Goal: Task Accomplishment & Management: Manage account settings

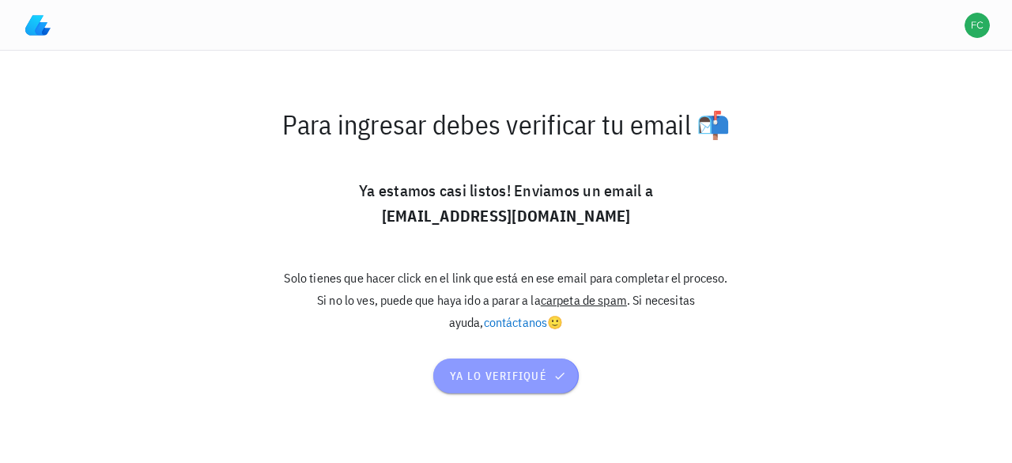
click at [484, 382] on span "ya lo verifiqué" at bounding box center [506, 375] width 114 height 14
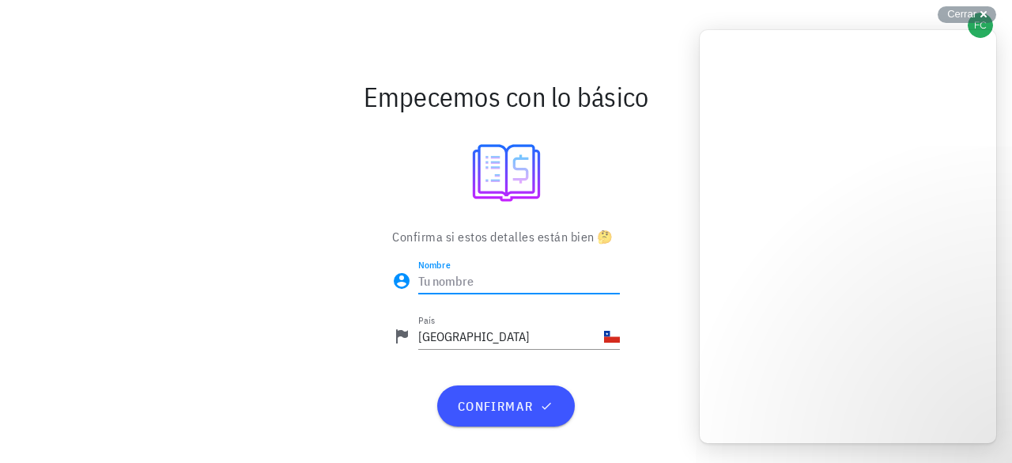
click at [478, 284] on input "Nombre" at bounding box center [519, 280] width 202 height 25
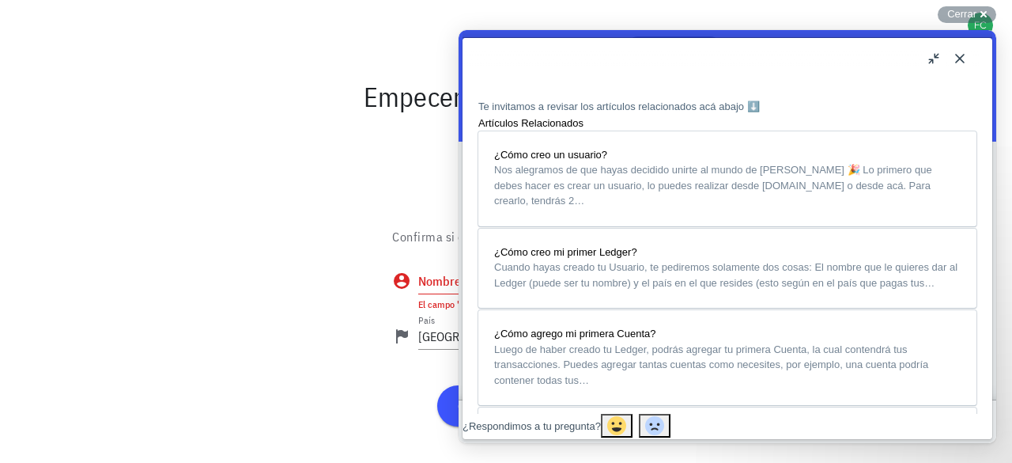
scroll to position [1067, 0]
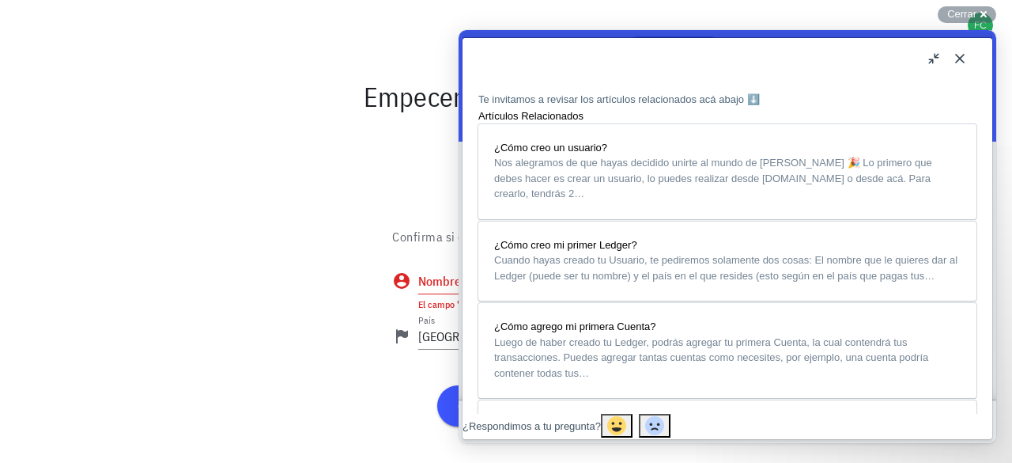
click at [953, 56] on button "Close" at bounding box center [959, 58] width 25 height 25
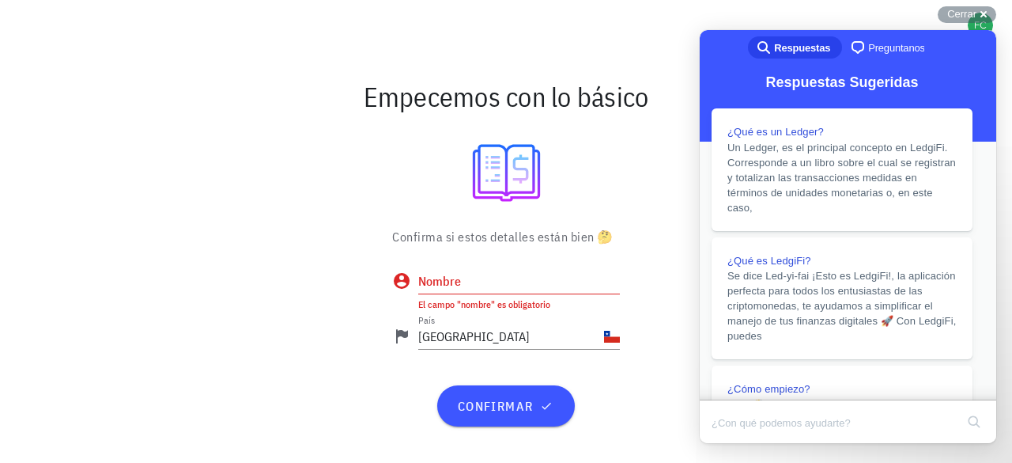
scroll to position [1062, 0]
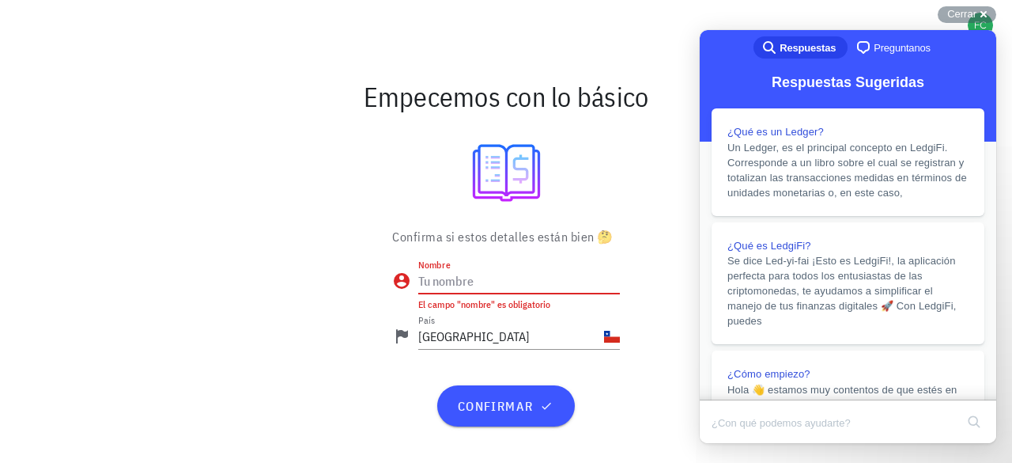
click at [474, 273] on input "Nombre" at bounding box center [519, 280] width 202 height 25
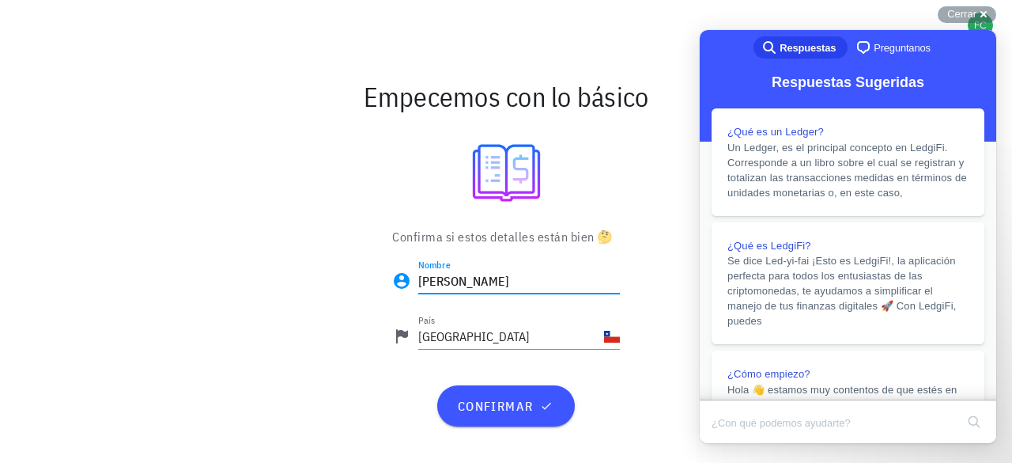
type input "[PERSON_NAME]"
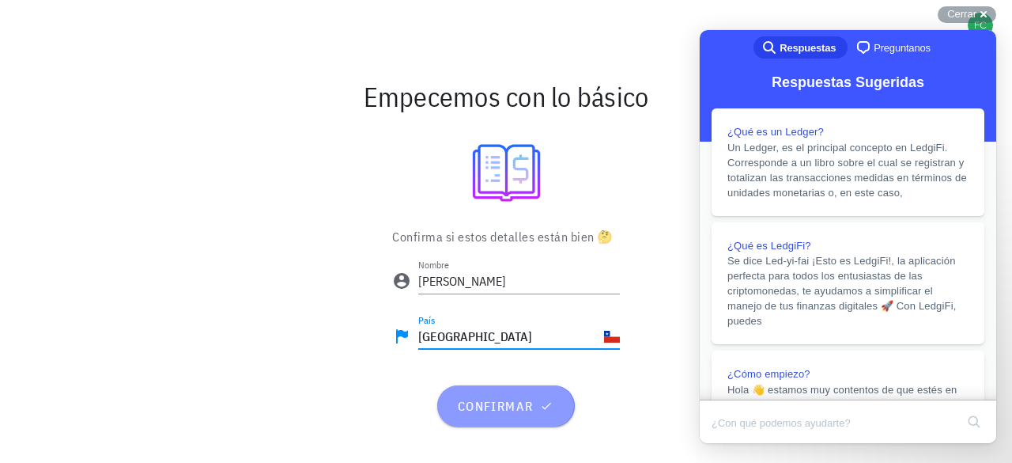
click at [464, 409] on span "confirmar" at bounding box center [505, 406] width 99 height 16
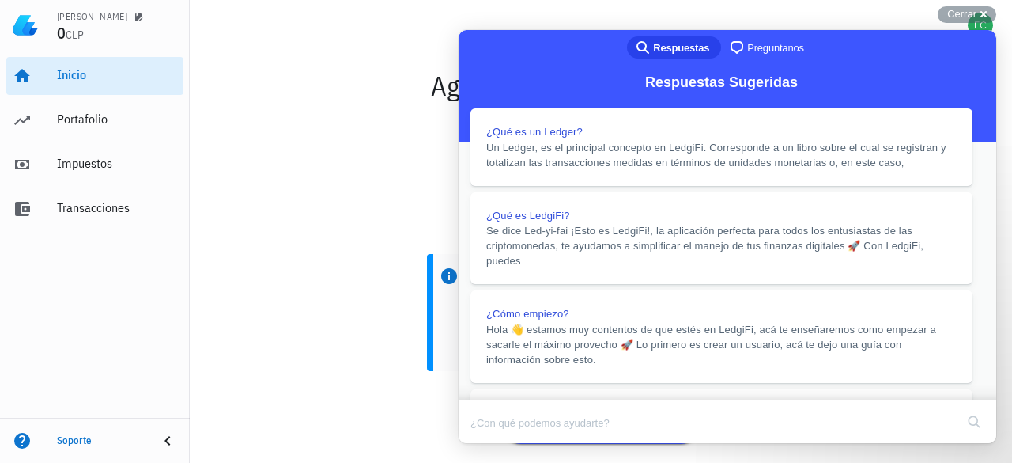
click at [488, 444] on button "Close" at bounding box center [473, 454] width 28 height 21
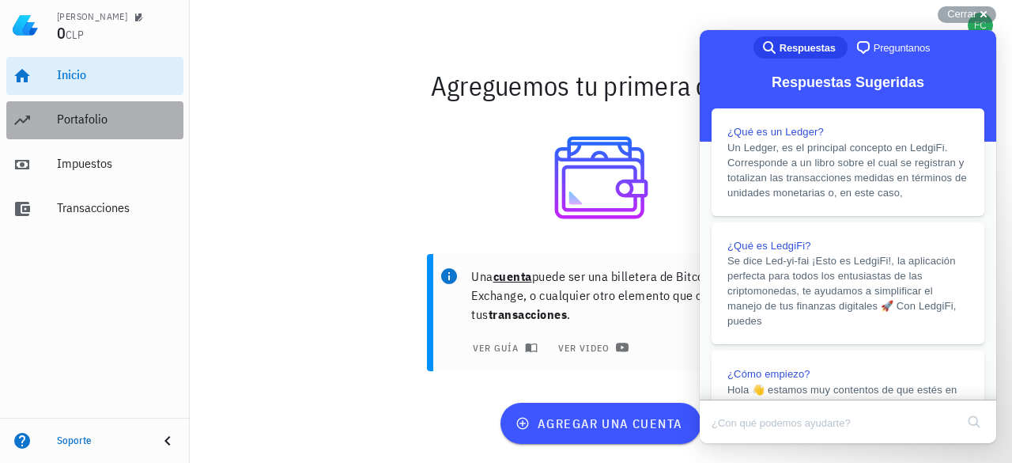
click at [82, 119] on div "Portafolio" at bounding box center [117, 118] width 120 height 15
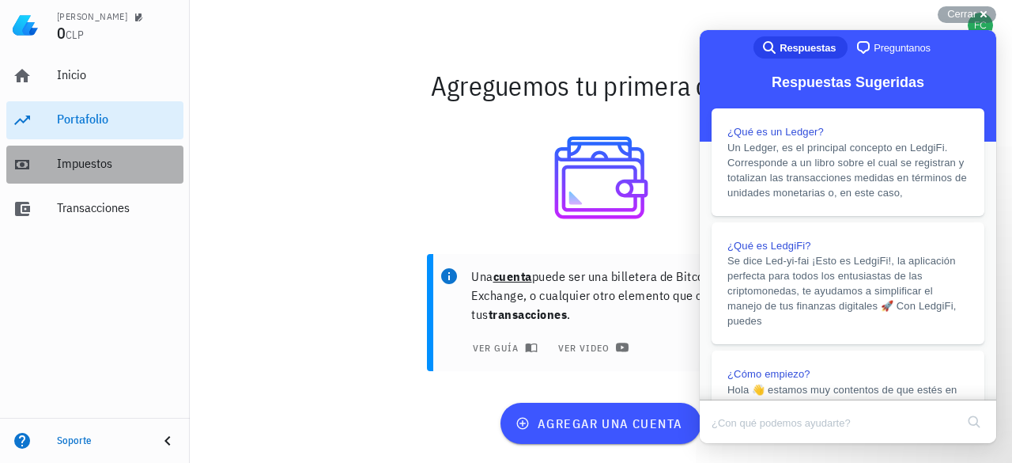
click at [89, 163] on div "Impuestos" at bounding box center [117, 163] width 120 height 15
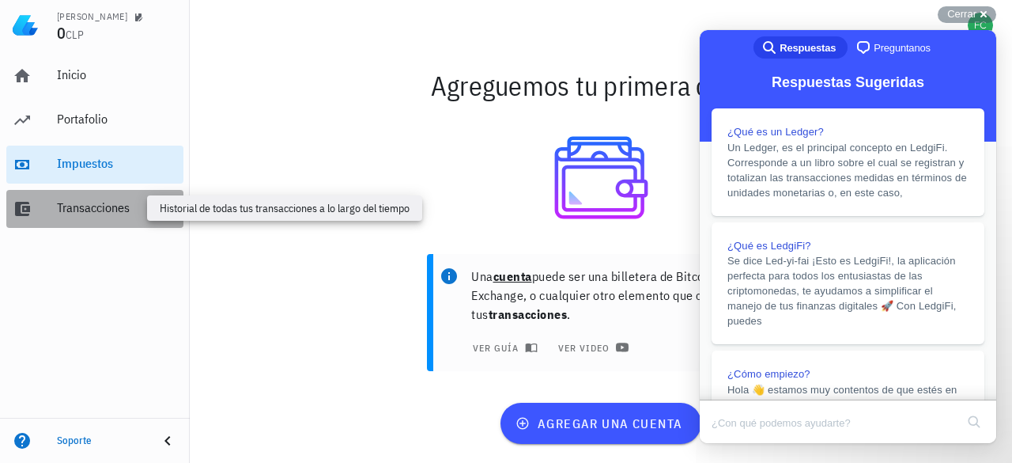
click at [86, 202] on div "Transacciones" at bounding box center [117, 207] width 120 height 15
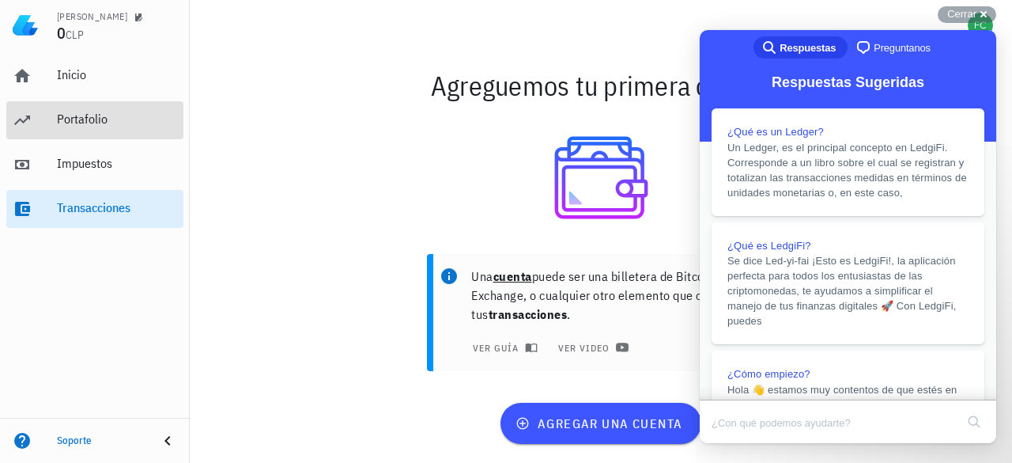
click at [59, 111] on div "Portafolio" at bounding box center [117, 118] width 120 height 15
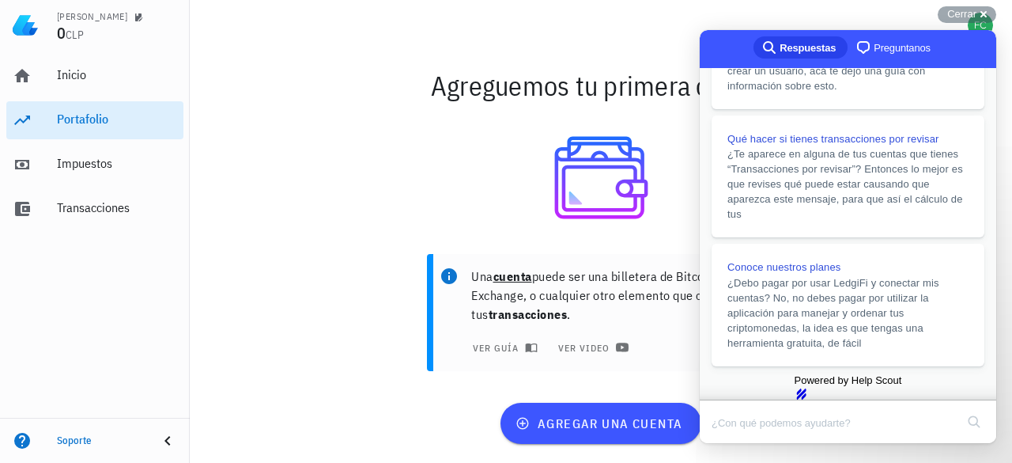
scroll to position [436, 0]
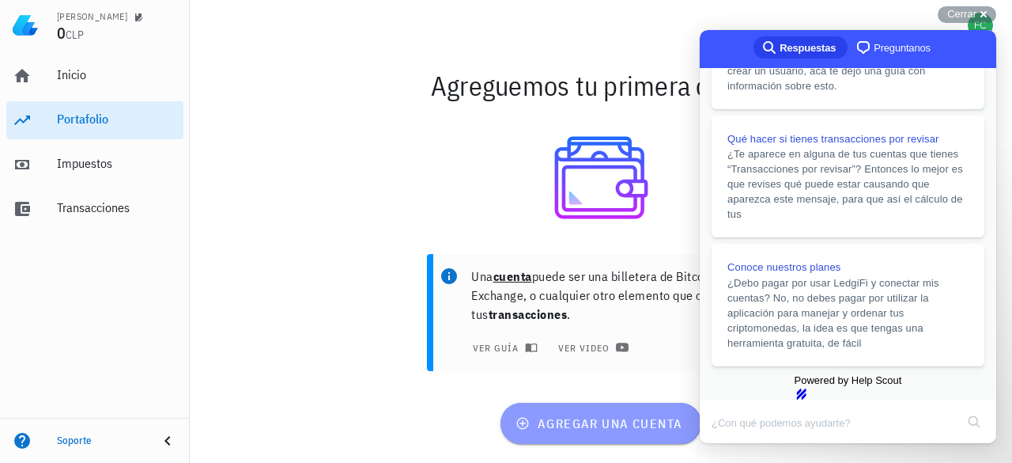
click at [596, 422] on span "agregar una cuenta" at bounding box center [601, 423] width 164 height 16
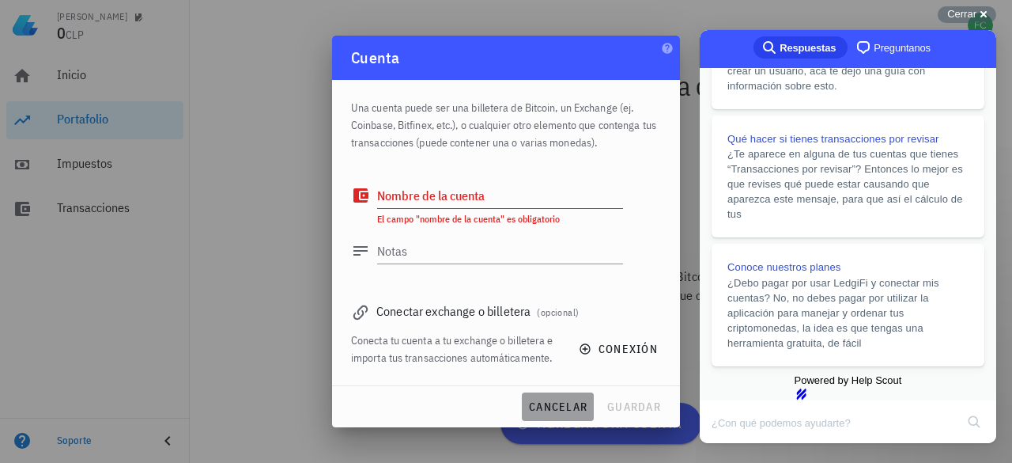
click at [549, 409] on span "cancelar" at bounding box center [557, 406] width 59 height 14
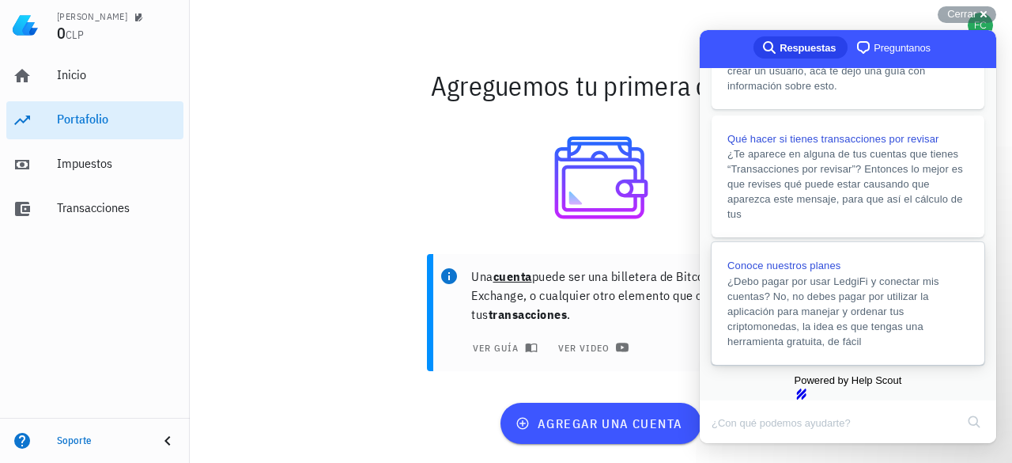
click at [846, 279] on span "¿Debo pagar por usar LedgiFi y conectar mis cuentas? No, no debes pagar por uti…" at bounding box center [833, 311] width 212 height 72
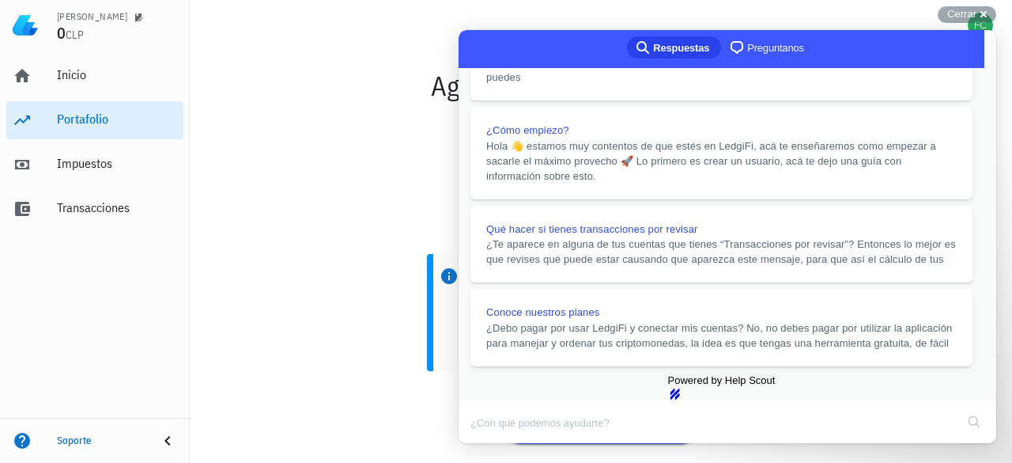
scroll to position [360, 0]
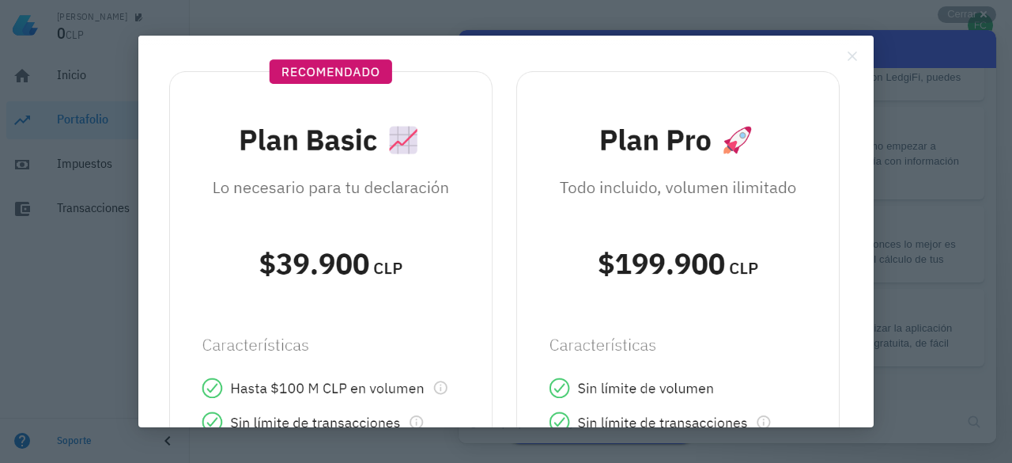
scroll to position [0, 0]
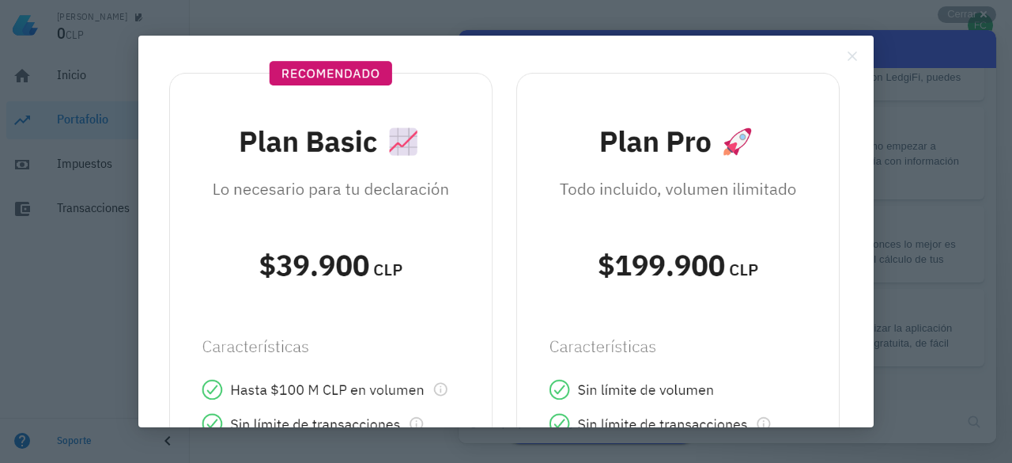
click at [942, 199] on div at bounding box center [506, 231] width 1012 height 463
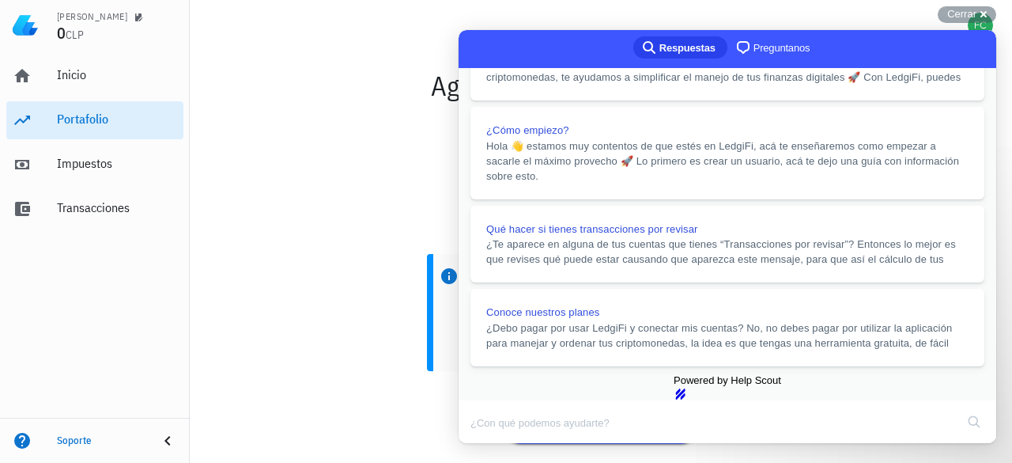
click at [488, 444] on button "Close" at bounding box center [473, 454] width 28 height 21
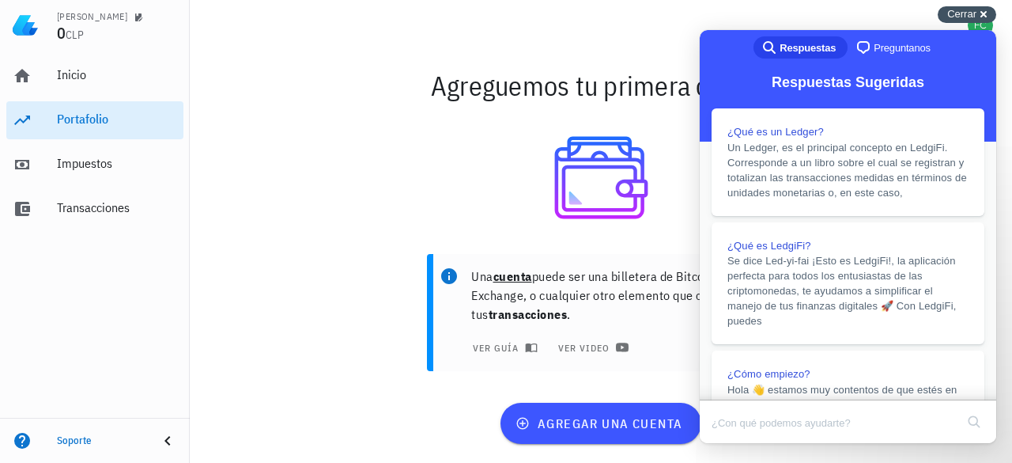
click at [985, 12] on div "Cerrar cross-small" at bounding box center [967, 14] width 59 height 17
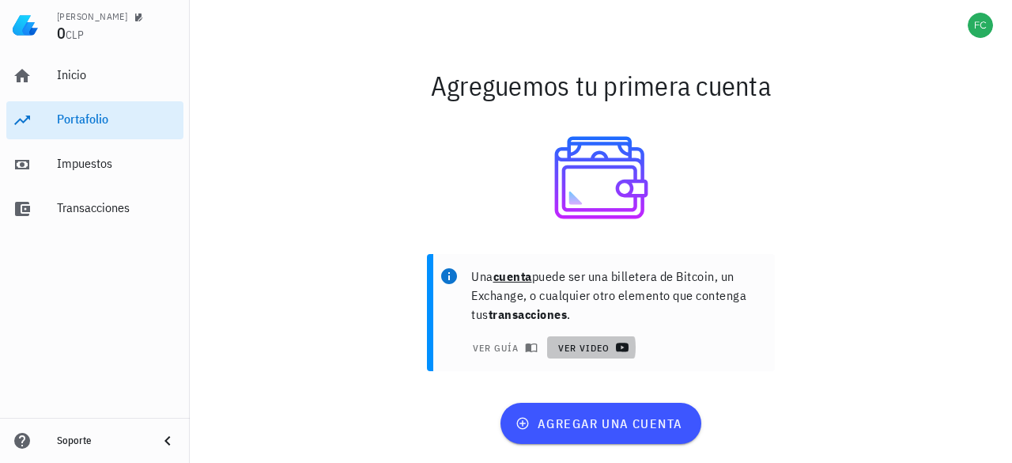
click at [617, 342] on icon at bounding box center [622, 347] width 13 height 13
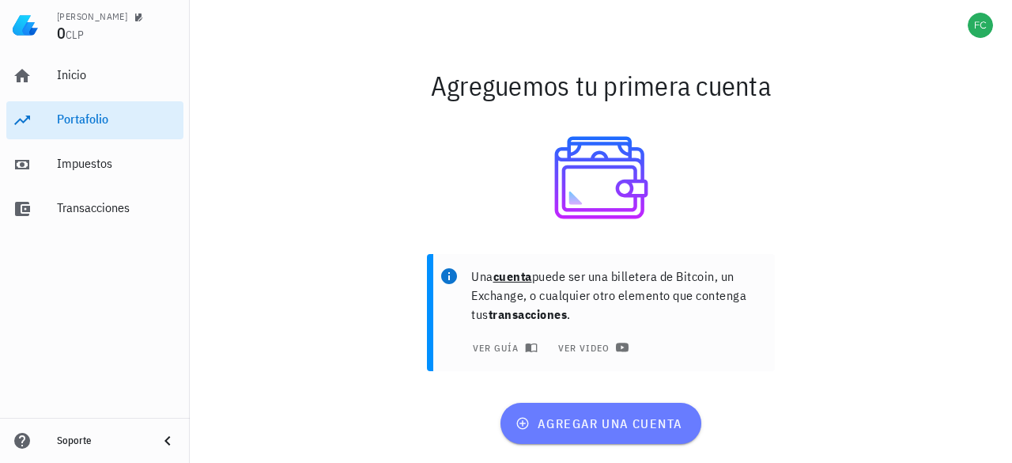
click at [606, 415] on span "agregar una cuenta" at bounding box center [601, 423] width 164 height 16
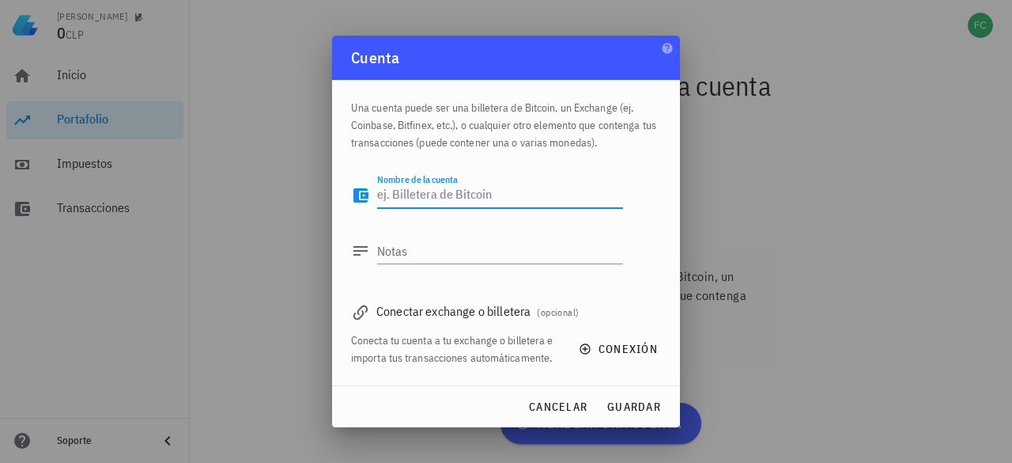
click at [455, 202] on textarea "Nombre de la cuenta" at bounding box center [500, 195] width 246 height 25
type textarea "[DOMAIN_NAME]"
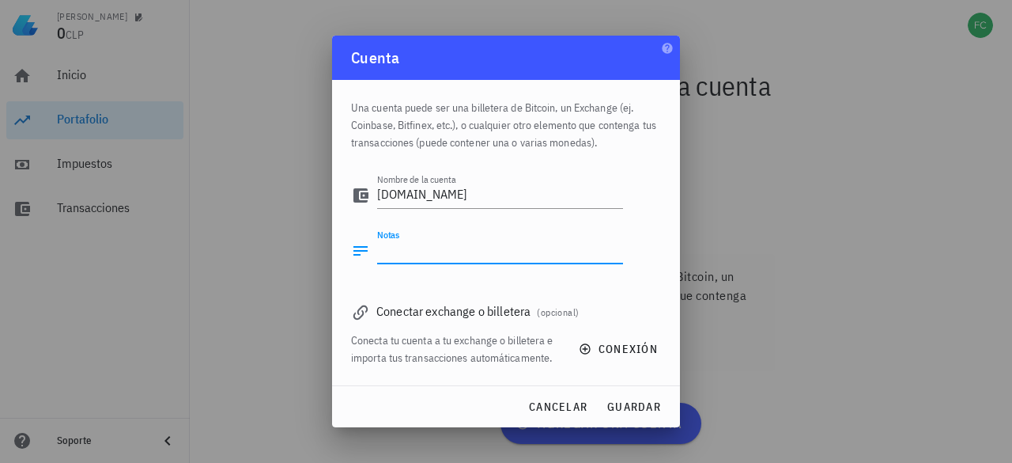
click at [436, 259] on textarea "Notas" at bounding box center [500, 250] width 246 height 25
type textarea "cuenta [PERSON_NAME]"
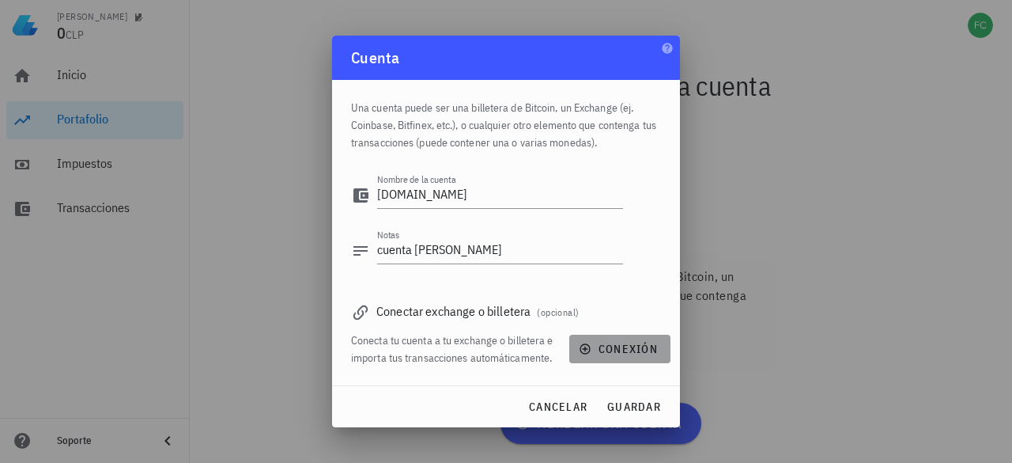
click at [604, 345] on span "conexión" at bounding box center [620, 349] width 76 height 14
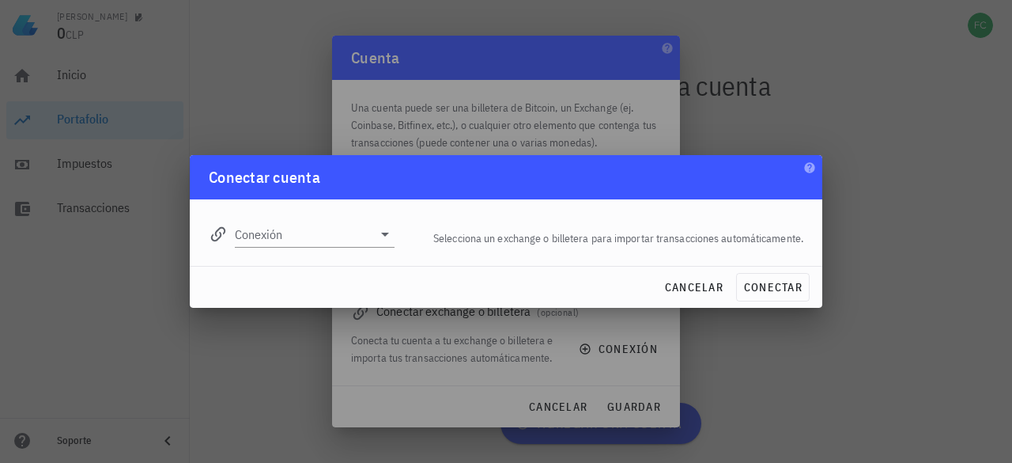
click at [401, 233] on div "Conexión" at bounding box center [301, 227] width 205 height 57
click at [381, 239] on icon at bounding box center [385, 234] width 19 height 19
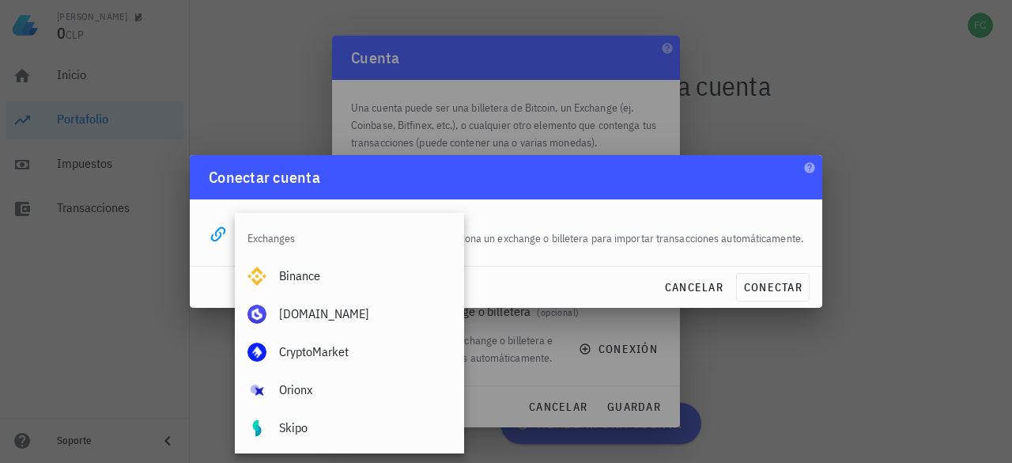
click at [381, 239] on div "Exchanges" at bounding box center [349, 238] width 229 height 38
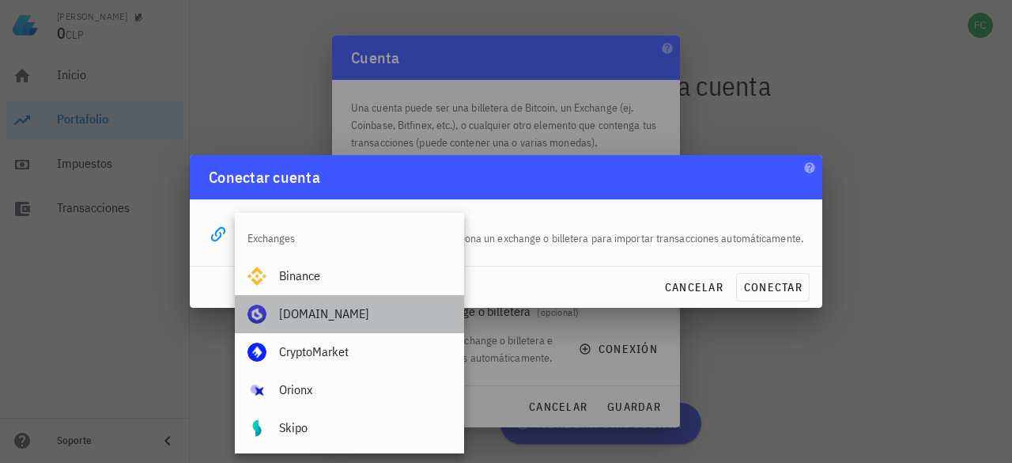
click at [313, 311] on div "[DOMAIN_NAME]" at bounding box center [365, 313] width 172 height 15
type input "[DOMAIN_NAME]"
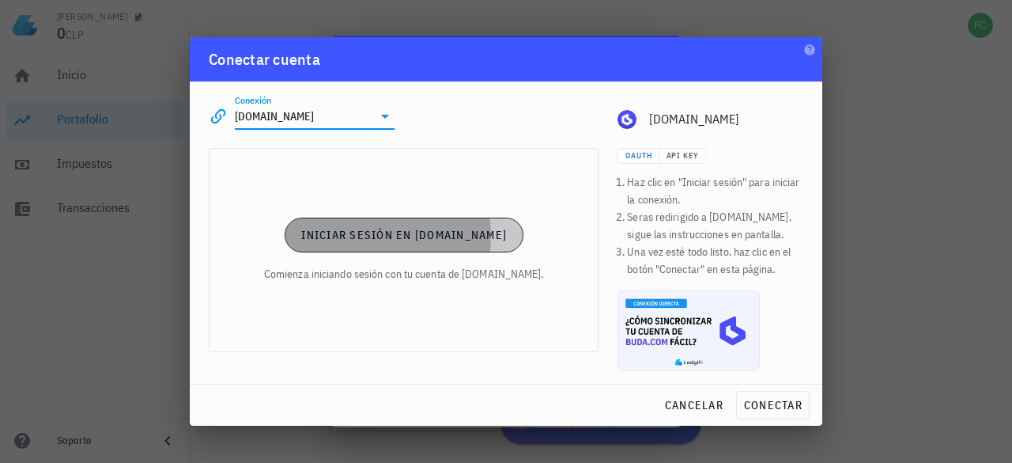
click at [426, 244] on button "Iniciar sesión en [DOMAIN_NAME]" at bounding box center [404, 234] width 239 height 35
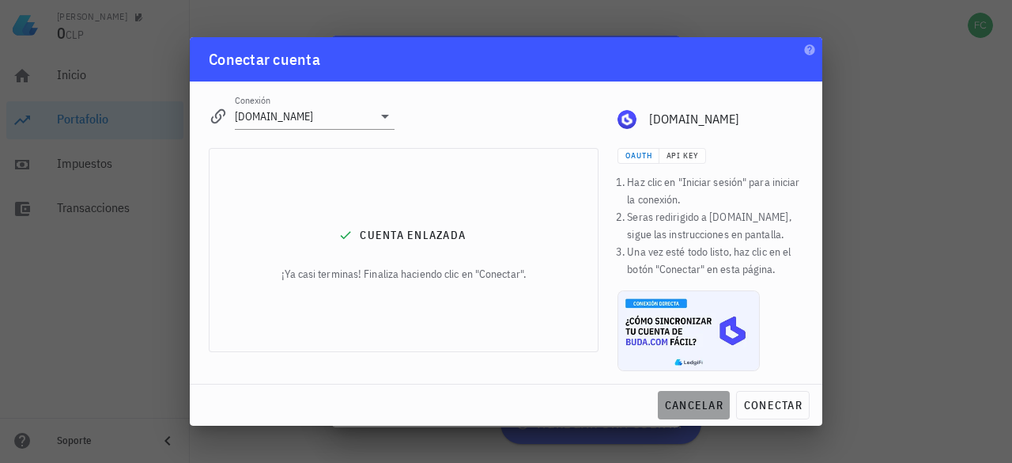
click at [691, 399] on span "cancelar" at bounding box center [693, 405] width 59 height 14
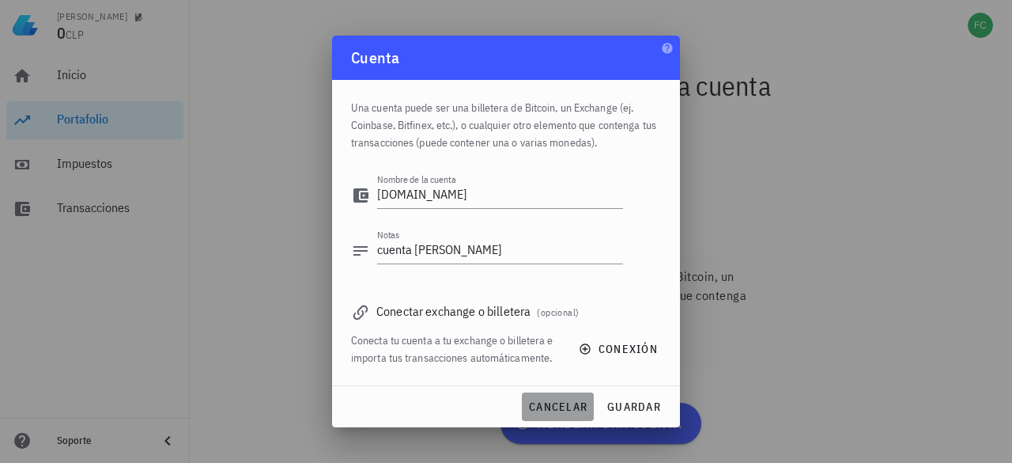
click at [566, 402] on span "cancelar" at bounding box center [557, 406] width 59 height 14
